Goal: Task Accomplishment & Management: Manage account settings

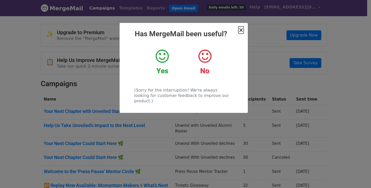
click at [243, 31] on span "×" at bounding box center [241, 30] width 5 height 7
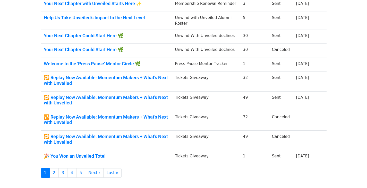
scroll to position [113, 0]
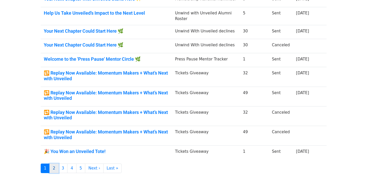
click at [54, 167] on link "2" at bounding box center [54, 169] width 9 height 10
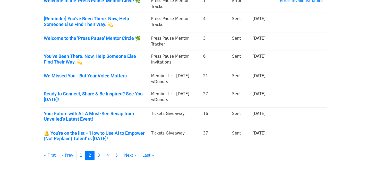
scroll to position [147, 0]
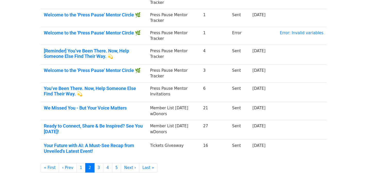
scroll to position [155, 0]
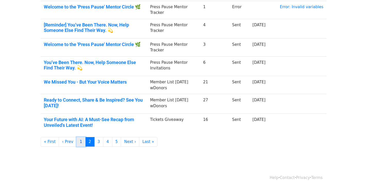
click at [79, 142] on link "1" at bounding box center [81, 142] width 9 height 10
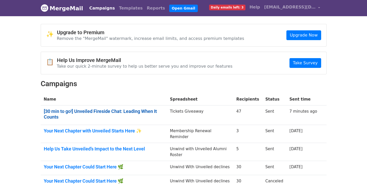
click at [114, 110] on link "[30 min to go!] Unveiled Fireside Chat: Leading When It Counts" at bounding box center [104, 114] width 120 height 11
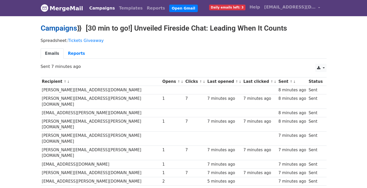
click at [62, 32] on link "Campaigns" at bounding box center [59, 28] width 36 height 9
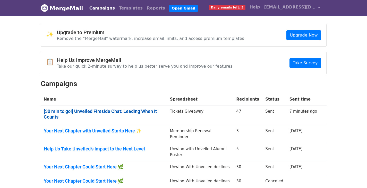
click at [113, 111] on link "[30 min to go!] Unveiled Fireside Chat: Leading When It Counts" at bounding box center [104, 114] width 120 height 11
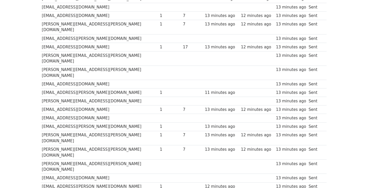
scroll to position [342, 0]
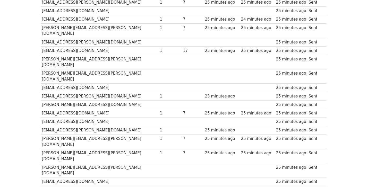
scroll to position [337, 0]
